Goal: Task Accomplishment & Management: Manage account settings

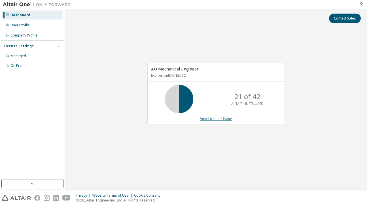
click at [213, 120] on link "View License Usage" at bounding box center [216, 118] width 32 height 5
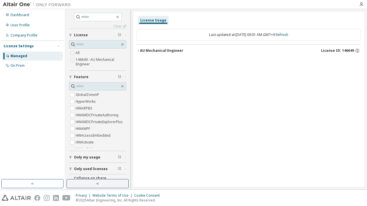
click at [142, 48] on div "AU Mechanical Engineer" at bounding box center [161, 50] width 43 height 5
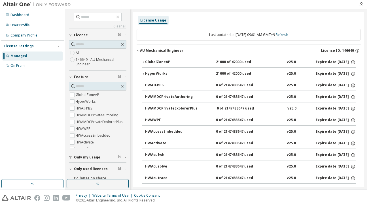
click at [145, 58] on button "GlobalZoneAP 21000 of 42000 used v25.0 Expire date: [DATE]" at bounding box center [249, 62] width 214 height 12
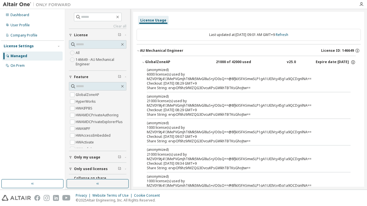
scroll to position [57, 0]
